Goal: Find specific page/section

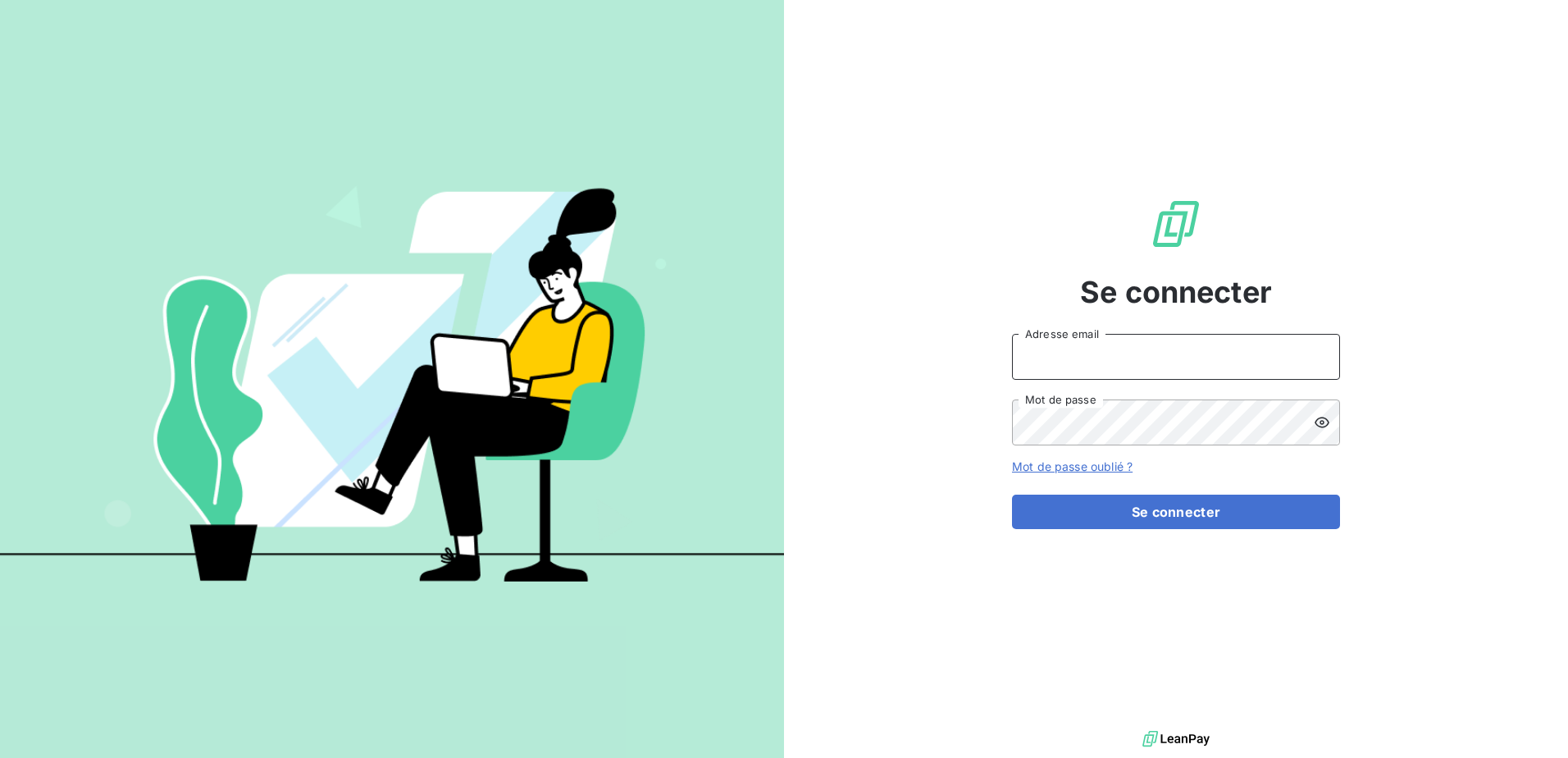
click at [1167, 334] on input "Adresse email" at bounding box center [1176, 357] width 328 height 46
click at [1150, 356] on input "Adresse email" at bounding box center [1176, 357] width 328 height 46
type input "[PERSON_NAME][EMAIL_ADDRESS][DOMAIN_NAME]"
click at [1012, 495] on button "Se connecter" at bounding box center [1176, 511] width 328 height 34
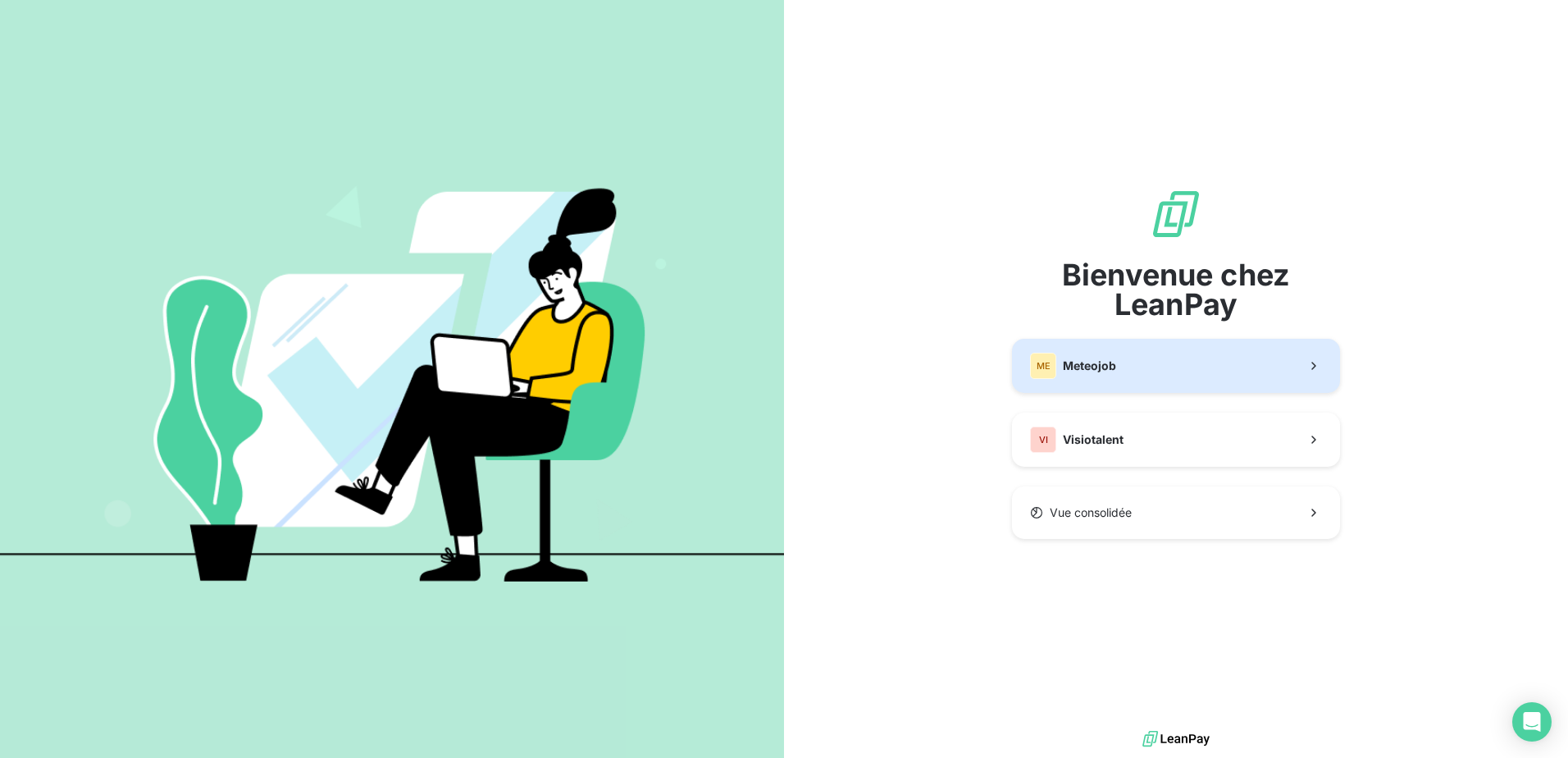
click at [1146, 359] on button "ME Meteojob" at bounding box center [1176, 365] width 328 height 54
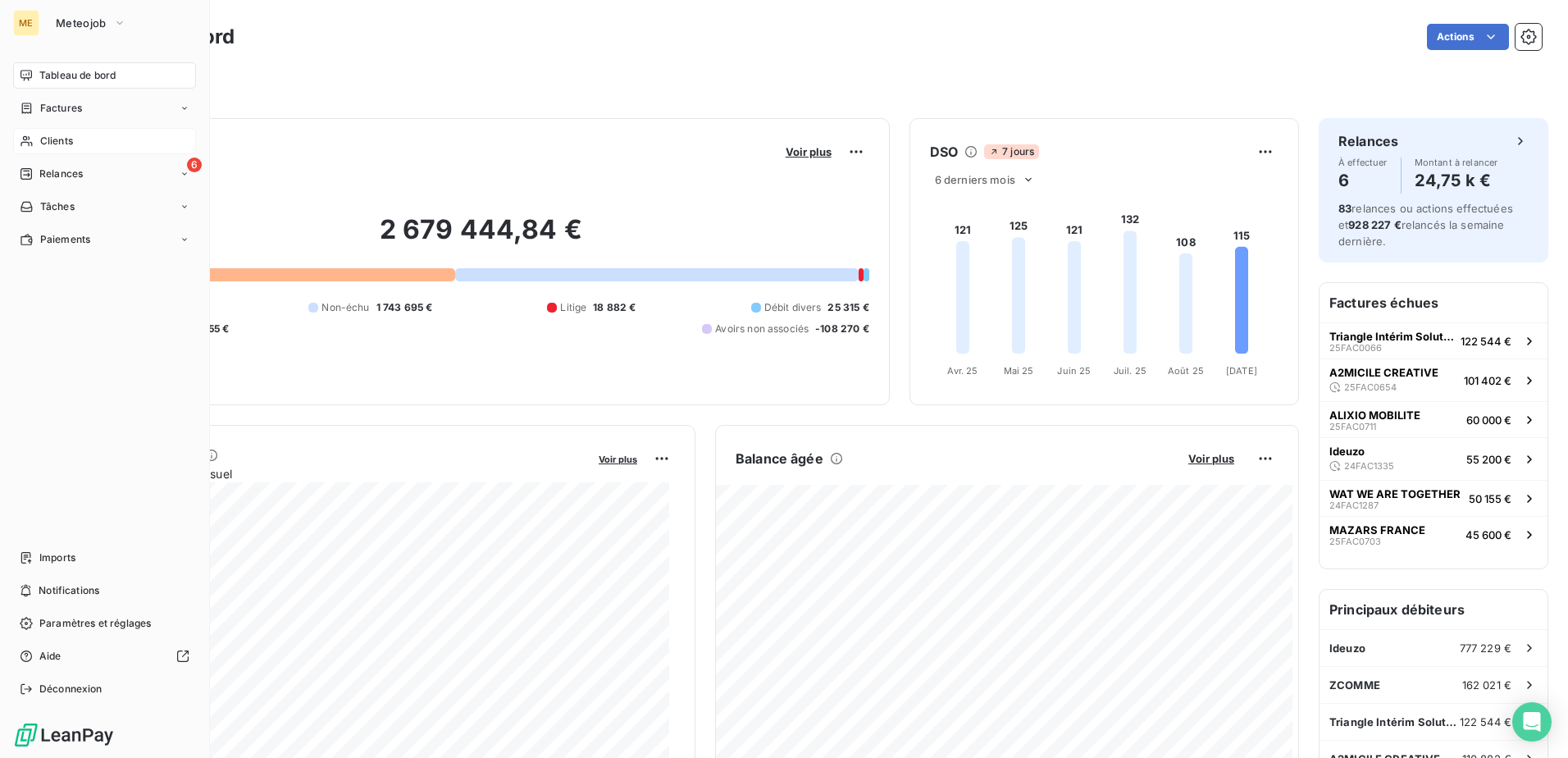
click at [76, 144] on div "Clients" at bounding box center [105, 141] width 183 height 26
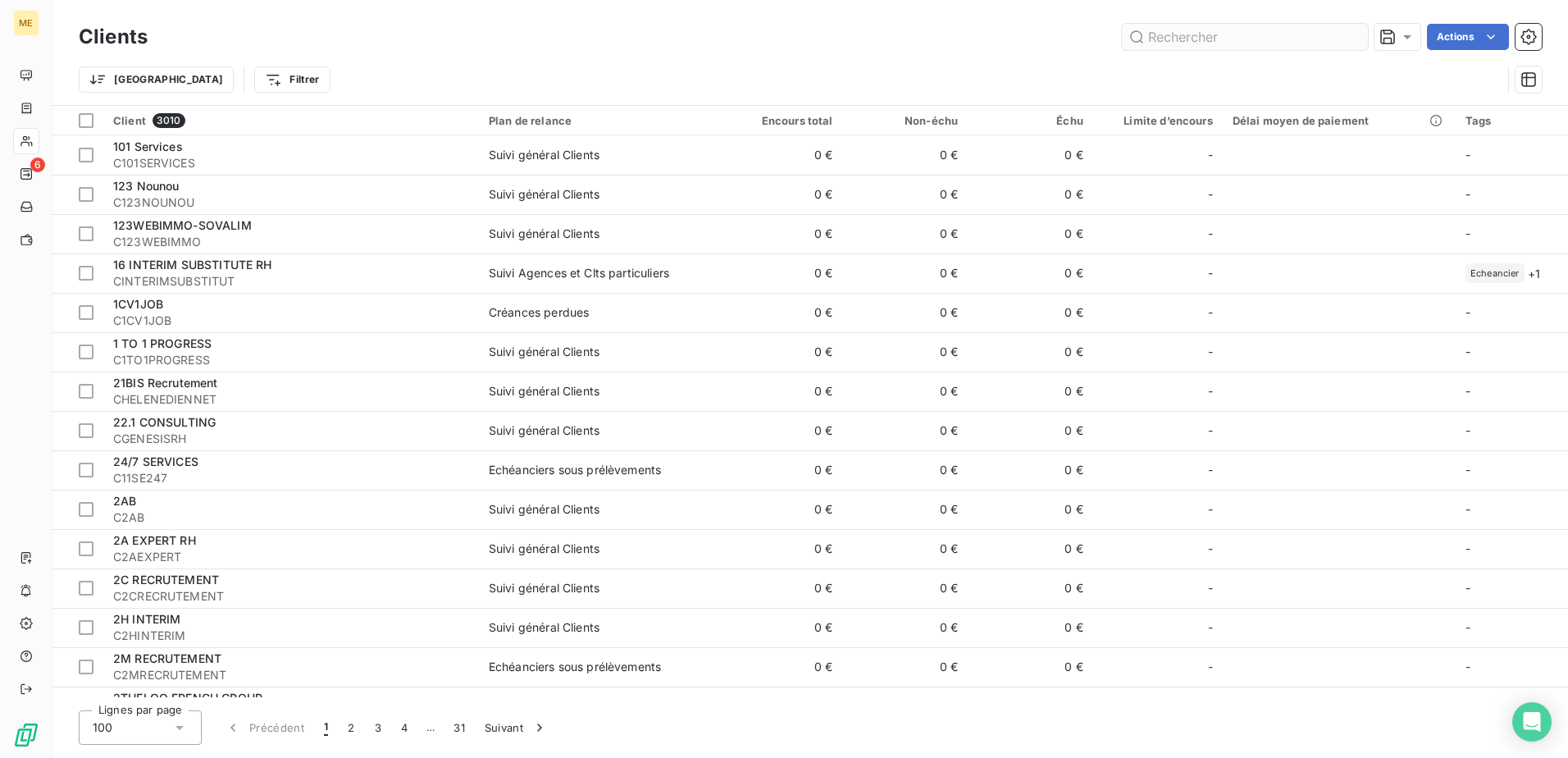
click at [1200, 44] on input "text" at bounding box center [1245, 37] width 246 height 26
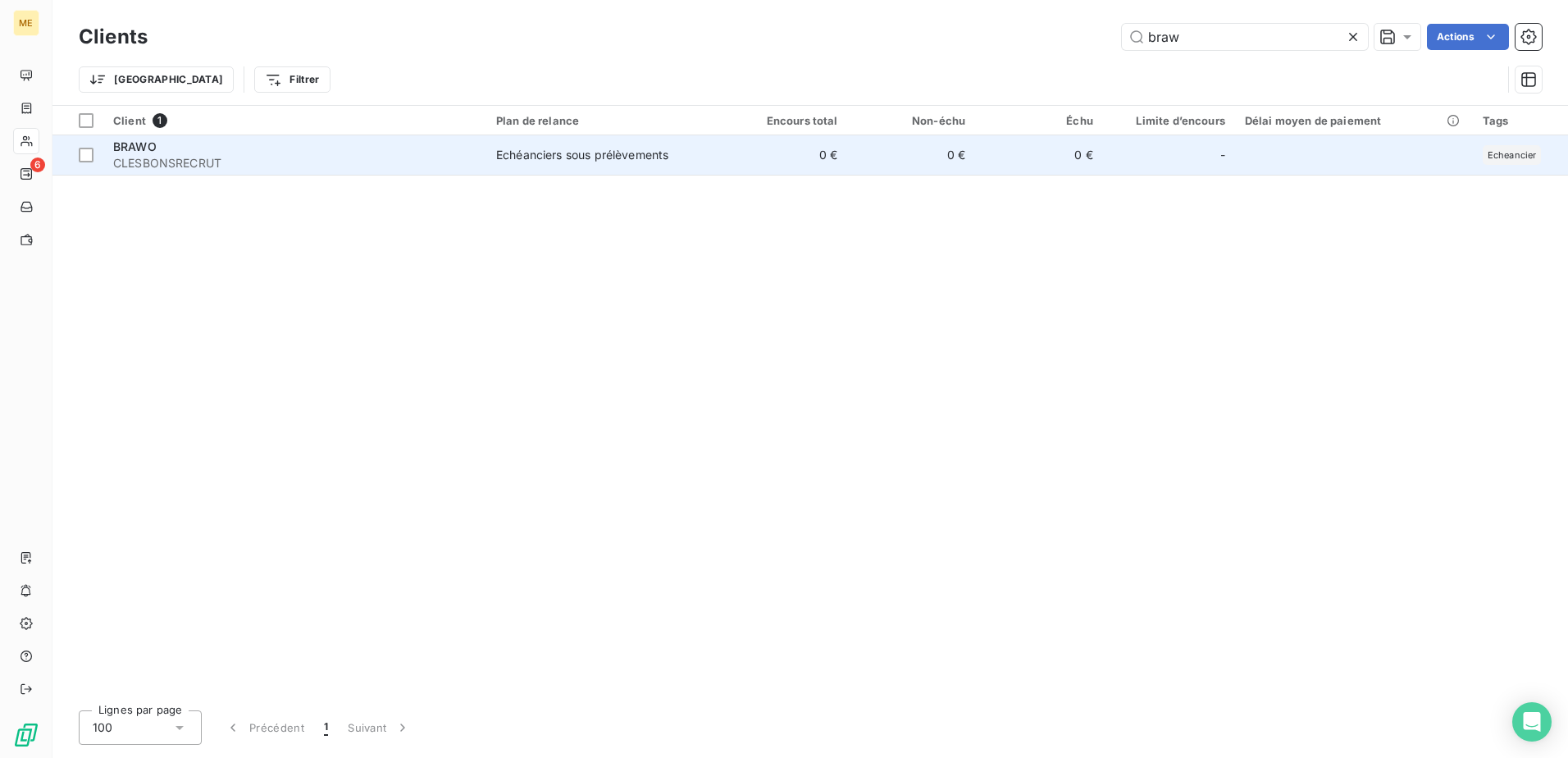
type input "braw"
click at [145, 144] on span "BRAWO" at bounding box center [135, 147] width 44 height 14
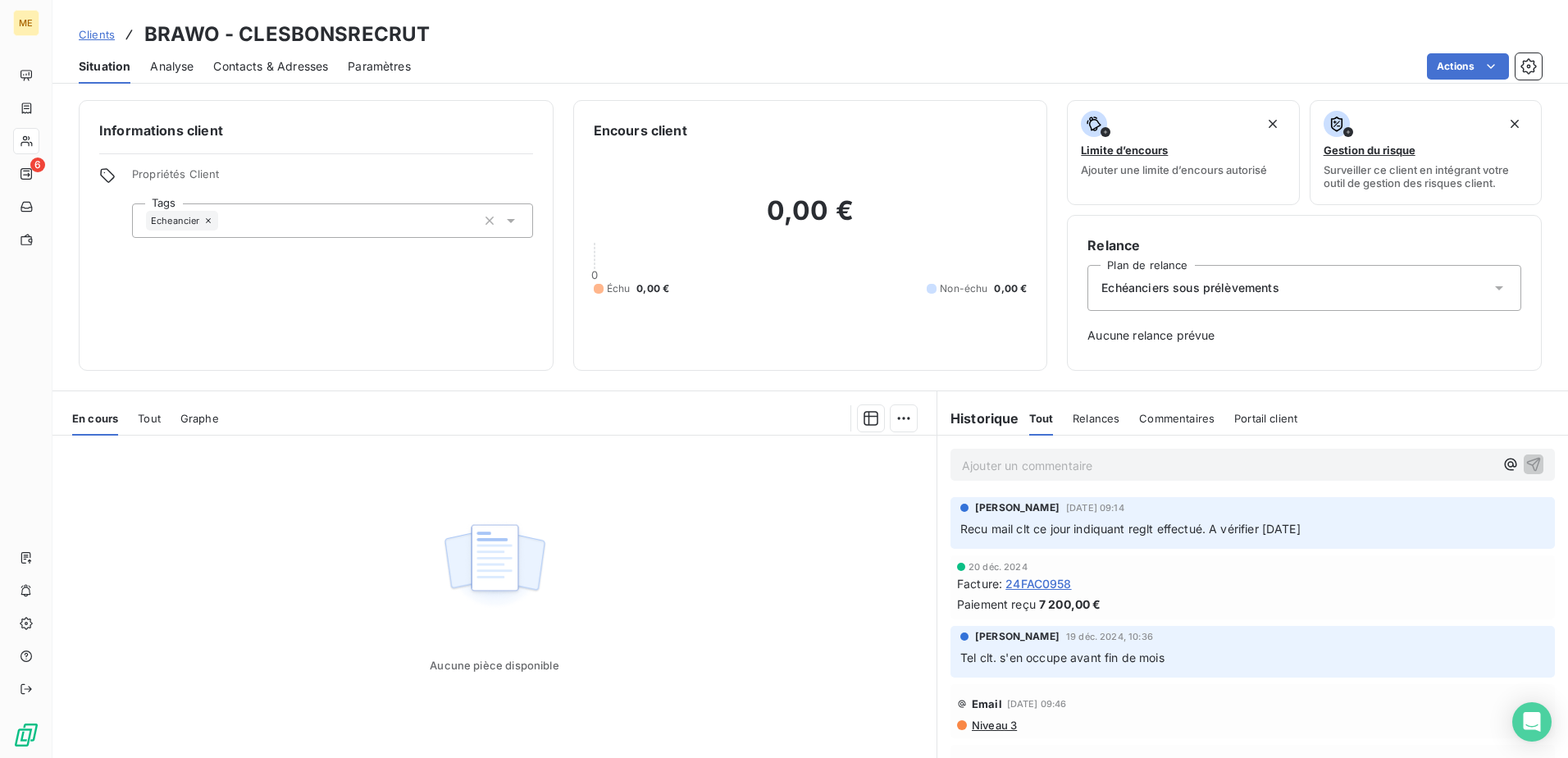
click at [987, 422] on h6 "Historique" at bounding box center [978, 418] width 82 height 20
click at [1095, 422] on span "Relances" at bounding box center [1096, 418] width 47 height 13
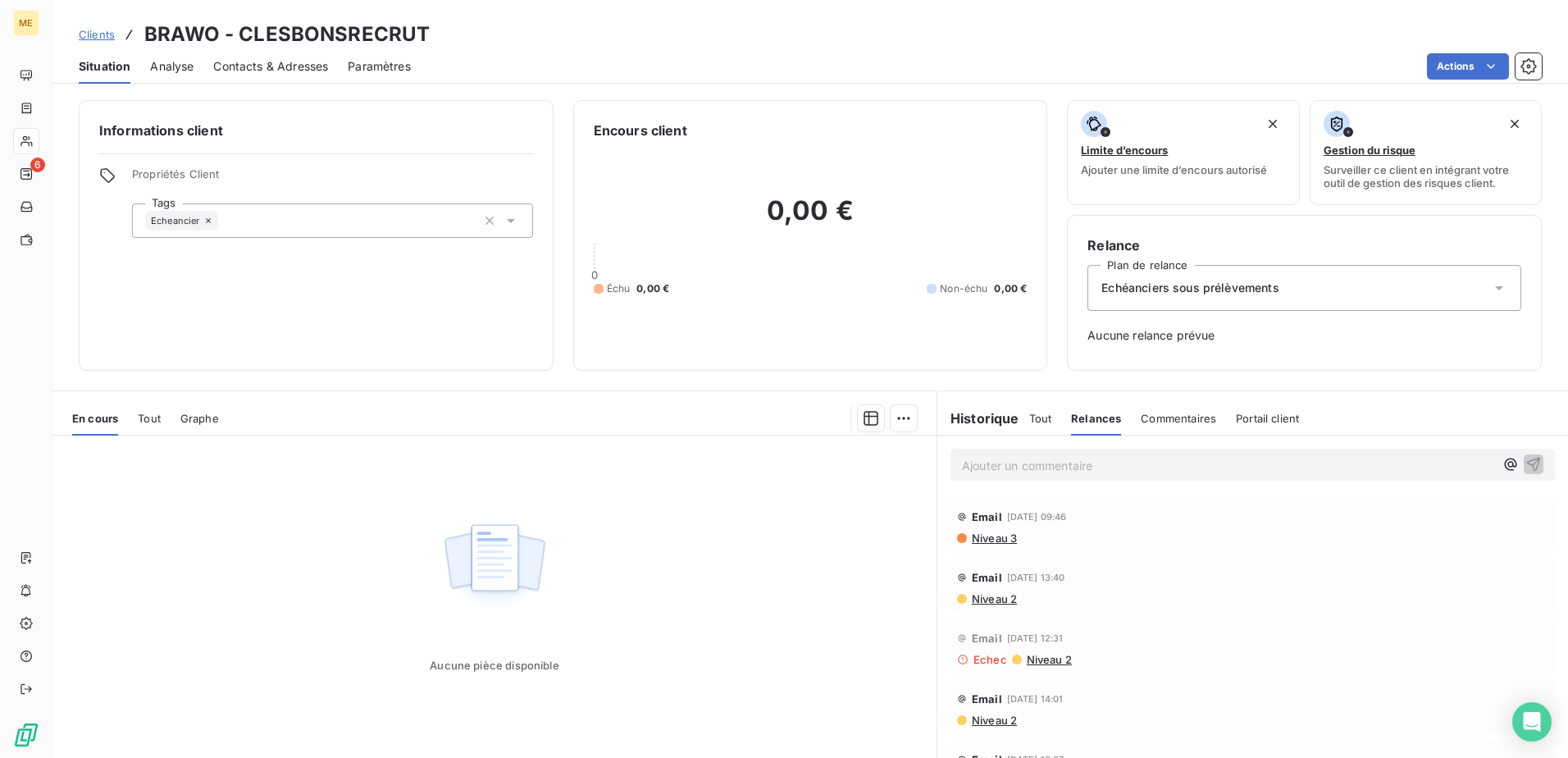
click at [999, 426] on h6 "Historique" at bounding box center [978, 418] width 82 height 20
click at [148, 415] on span "Tout" at bounding box center [149, 418] width 23 height 13
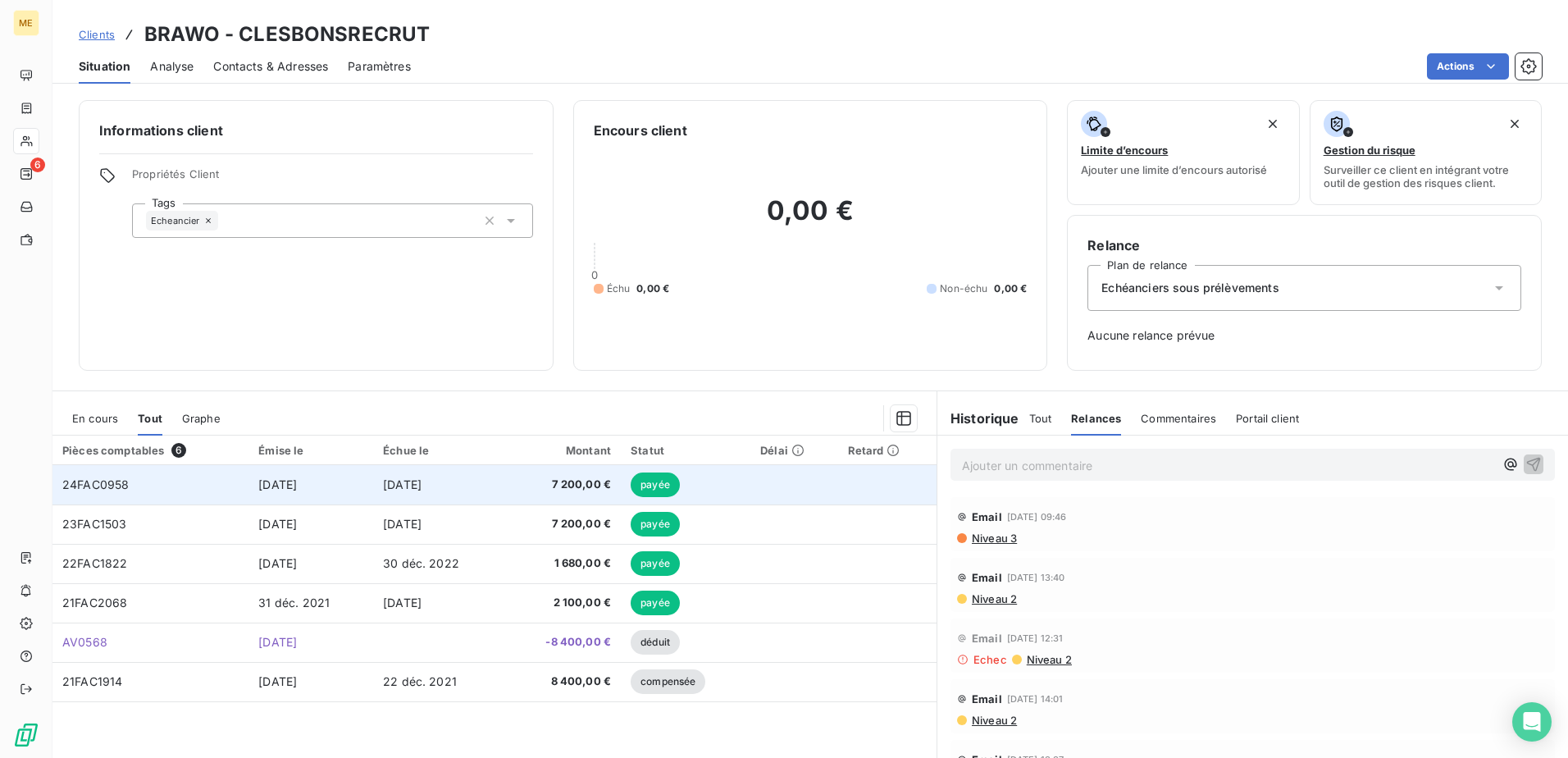
click at [659, 487] on span "payée" at bounding box center [655, 484] width 49 height 24
